Goal: Task Accomplishment & Management: Manage account settings

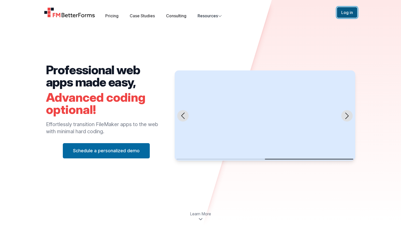
click at [339, 13] on button "Log in" at bounding box center [347, 12] width 20 height 11
click at [355, 15] on button "Log in" at bounding box center [347, 12] width 20 height 11
click at [341, 12] on button "Log in" at bounding box center [347, 12] width 20 height 11
